Goal: Find specific fact: Find specific fact

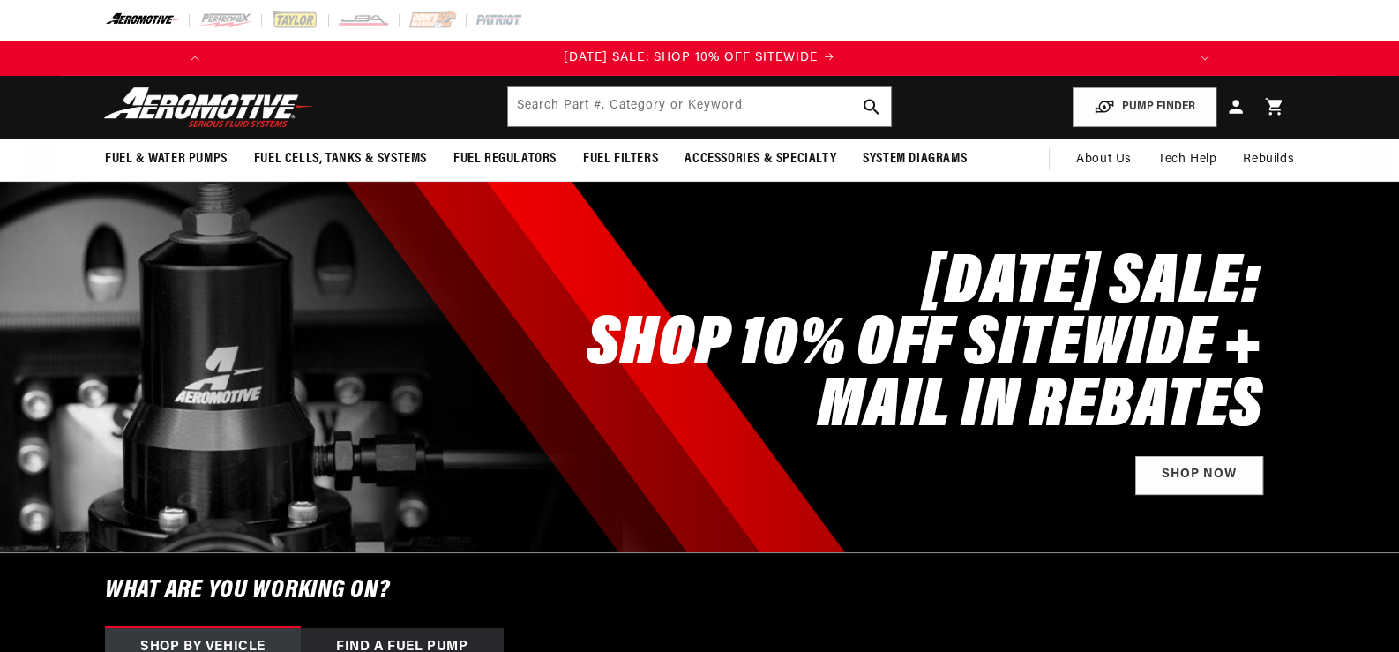
click at [561, 118] on input "text" at bounding box center [699, 106] width 383 height 39
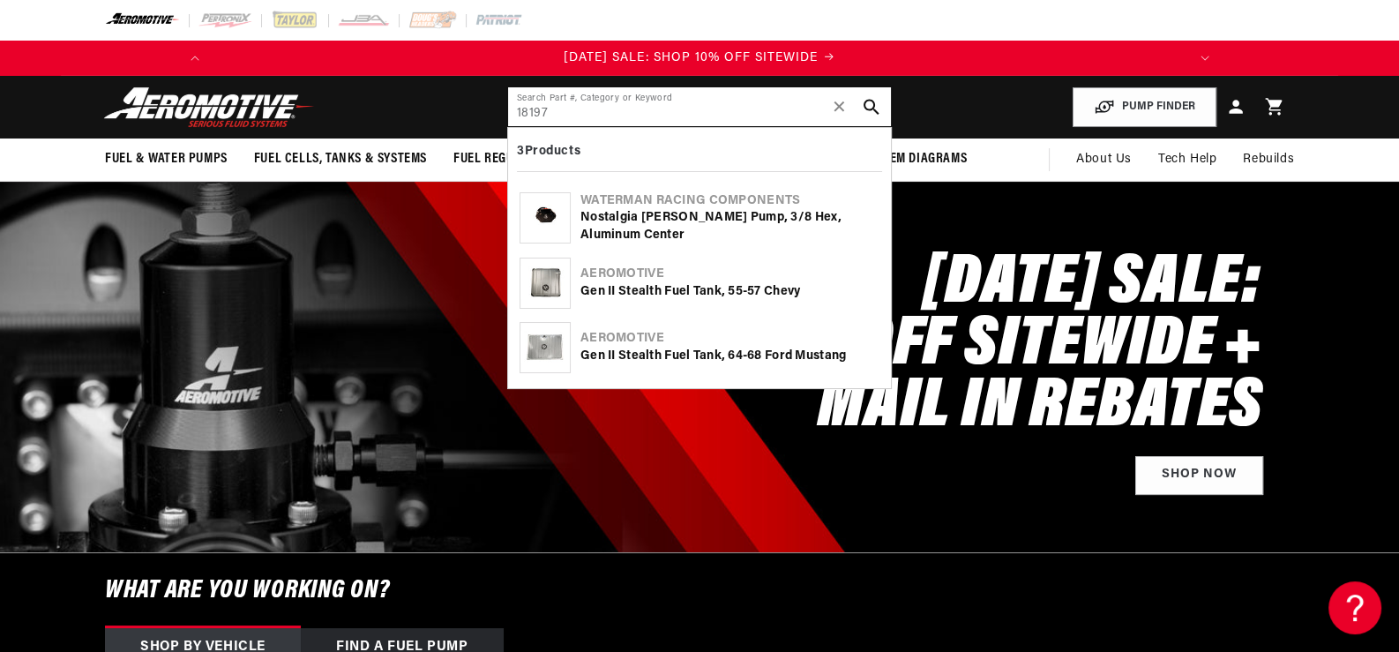
type input "18197"
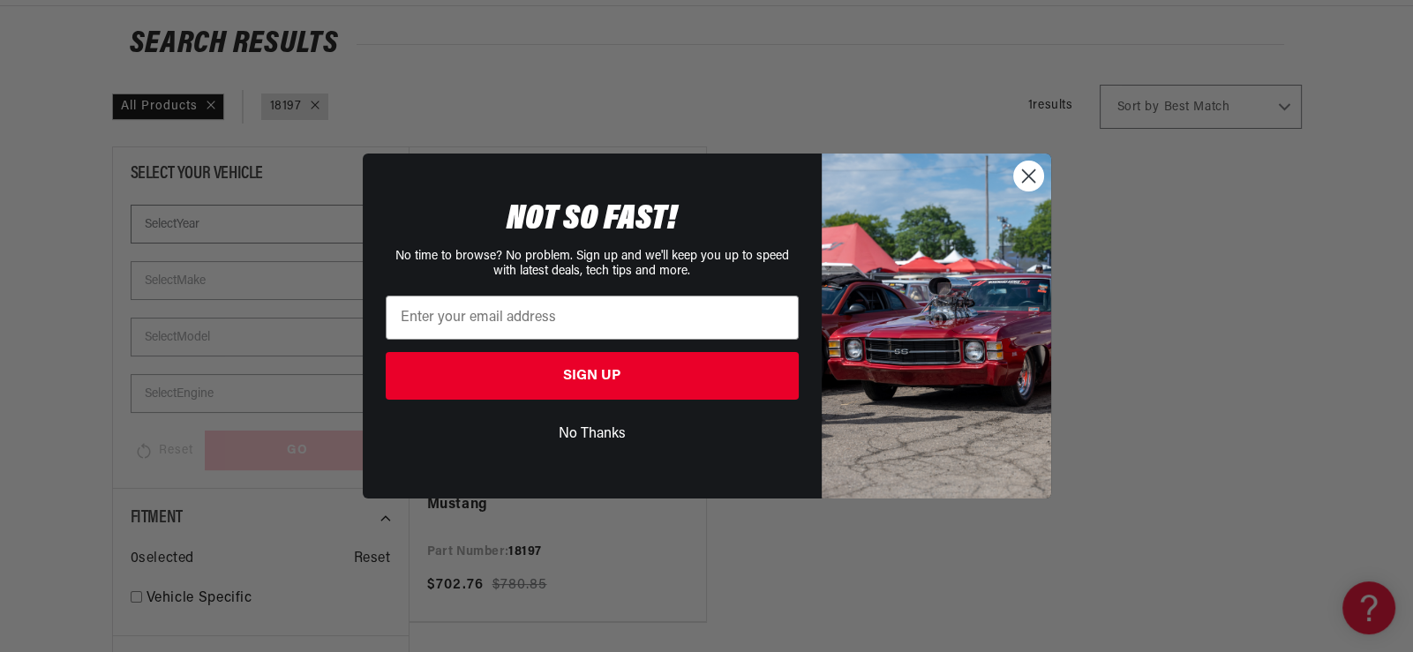
scroll to position [0, 1939]
